Goal: Check status: Check status

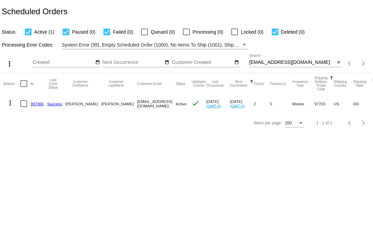
click at [286, 65] on input "[EMAIL_ADDRESS][DOMAIN_NAME]" at bounding box center [292, 62] width 86 height 5
click at [34, 101] on mat-cell "997366" at bounding box center [39, 104] width 17 height 20
click at [35, 103] on link "997366" at bounding box center [37, 104] width 13 height 4
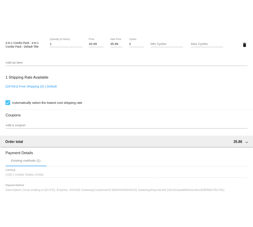
scroll to position [618, 0]
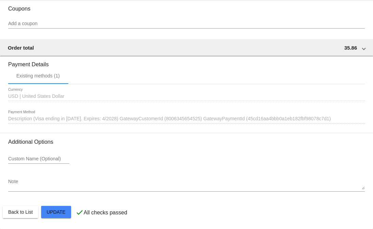
click at [75, 117] on span "Description (Visa ending in [DATE]. Expires: 4/2028) GatewayCustomerId (8006345…" at bounding box center [169, 118] width 322 height 5
click at [92, 118] on span "Description (Visa ending in [DATE]. Expires: 4/2028) GatewayCustomerId (8006345…" at bounding box center [169, 118] width 322 height 5
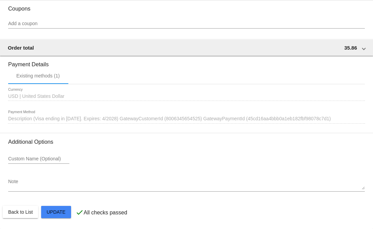
click at [92, 118] on span "Description (Visa ending in [DATE]. Expires: 4/2028) GatewayCustomerId (8006345…" at bounding box center [169, 118] width 322 height 5
click at [277, 116] on span "Description (Visa ending in [DATE]. Expires: 4/2028) GatewayCustomerId (8006345…" at bounding box center [169, 118] width 322 height 5
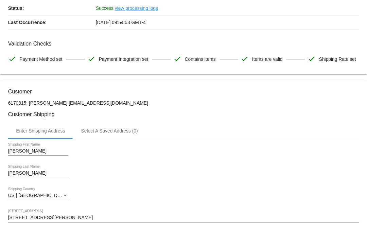
scroll to position [0, 0]
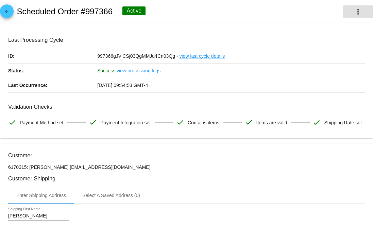
click at [346, 17] on button "more_vert" at bounding box center [358, 11] width 30 height 12
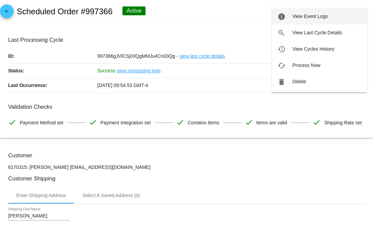
click at [311, 19] on span "View Event Logs" at bounding box center [309, 16] width 35 height 5
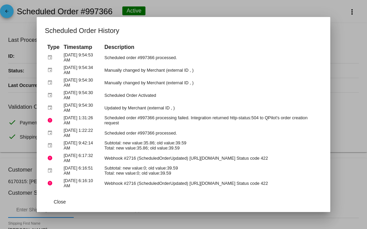
click at [58, 70] on td at bounding box center [59, 70] width 3 height 12
